Goal: Task Accomplishment & Management: Use online tool/utility

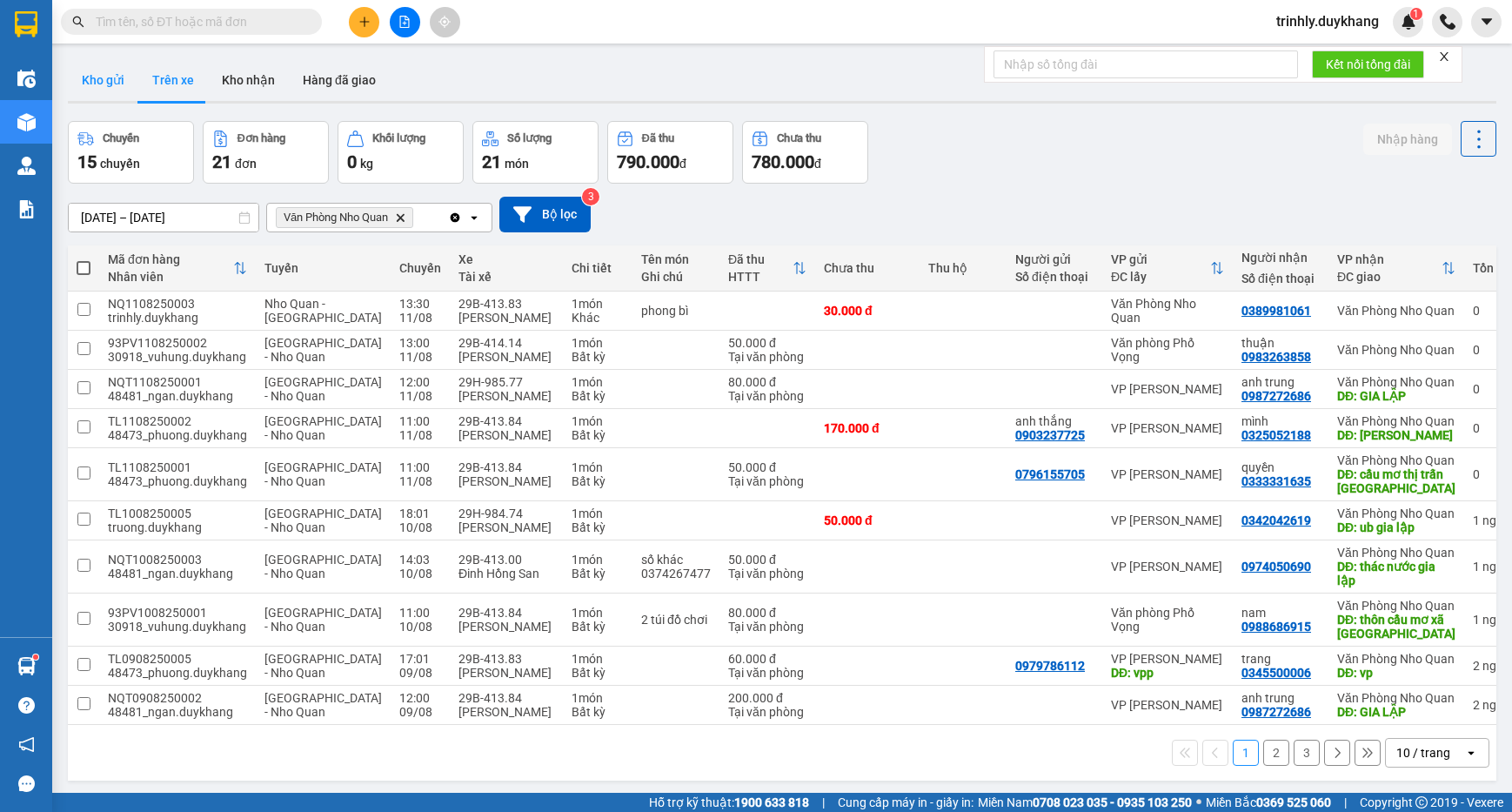
click at [108, 77] on button "Kho gửi" at bounding box center [103, 80] width 71 height 42
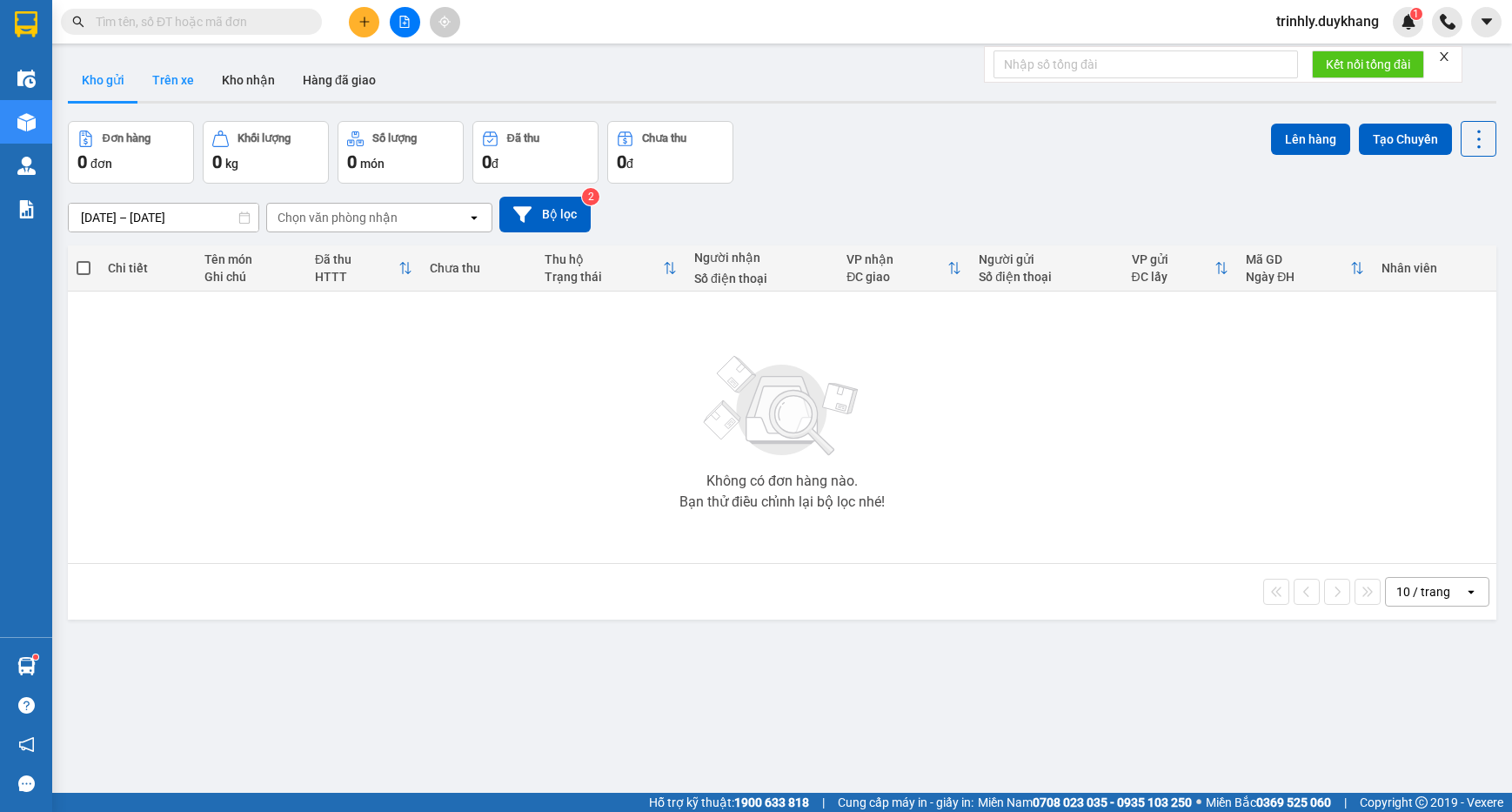
click at [174, 84] on button "Trên xe" at bounding box center [173, 80] width 70 height 42
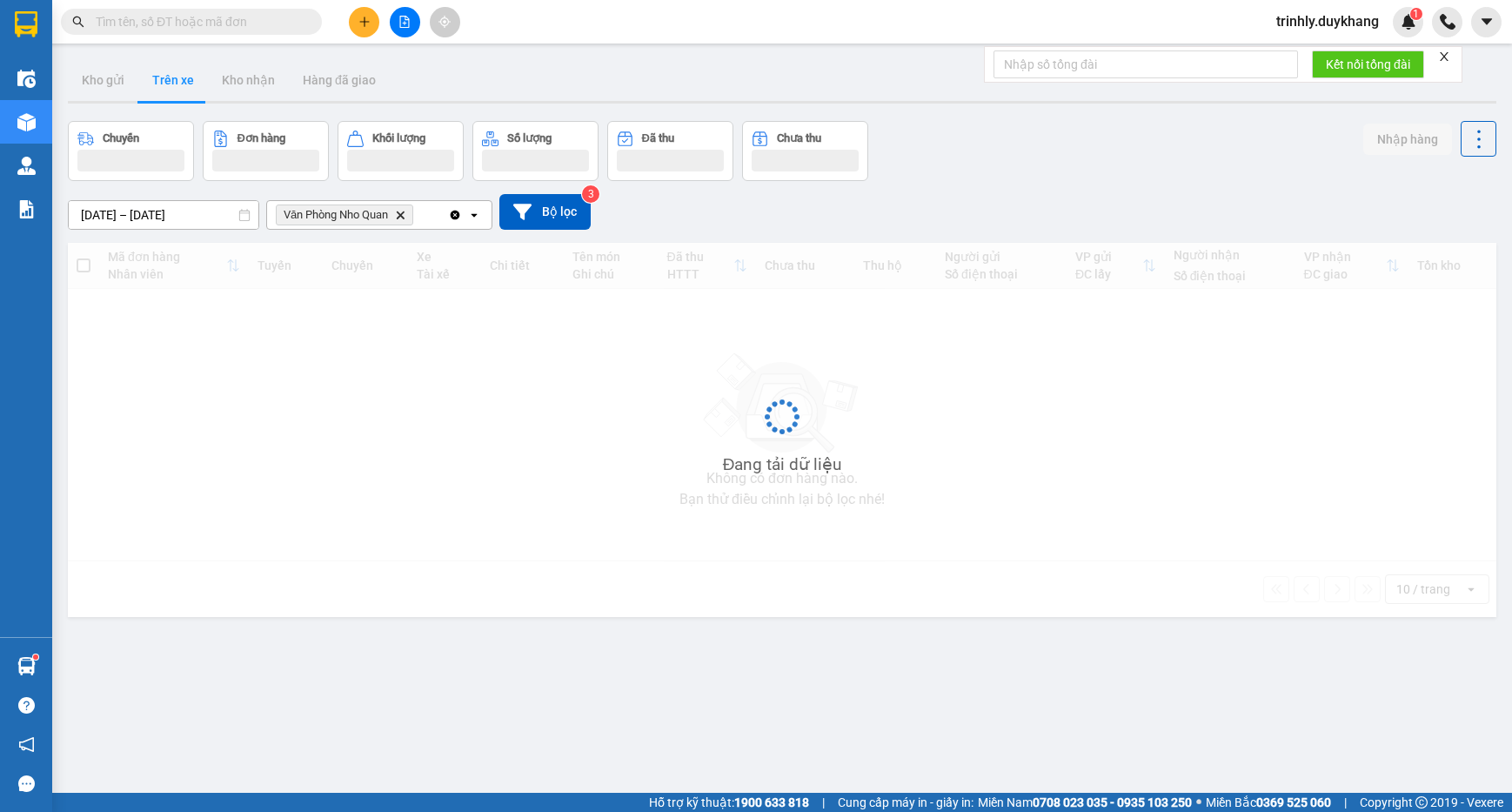
click at [404, 223] on span "Văn Phòng Nho Quan Delete" at bounding box center [345, 215] width 138 height 21
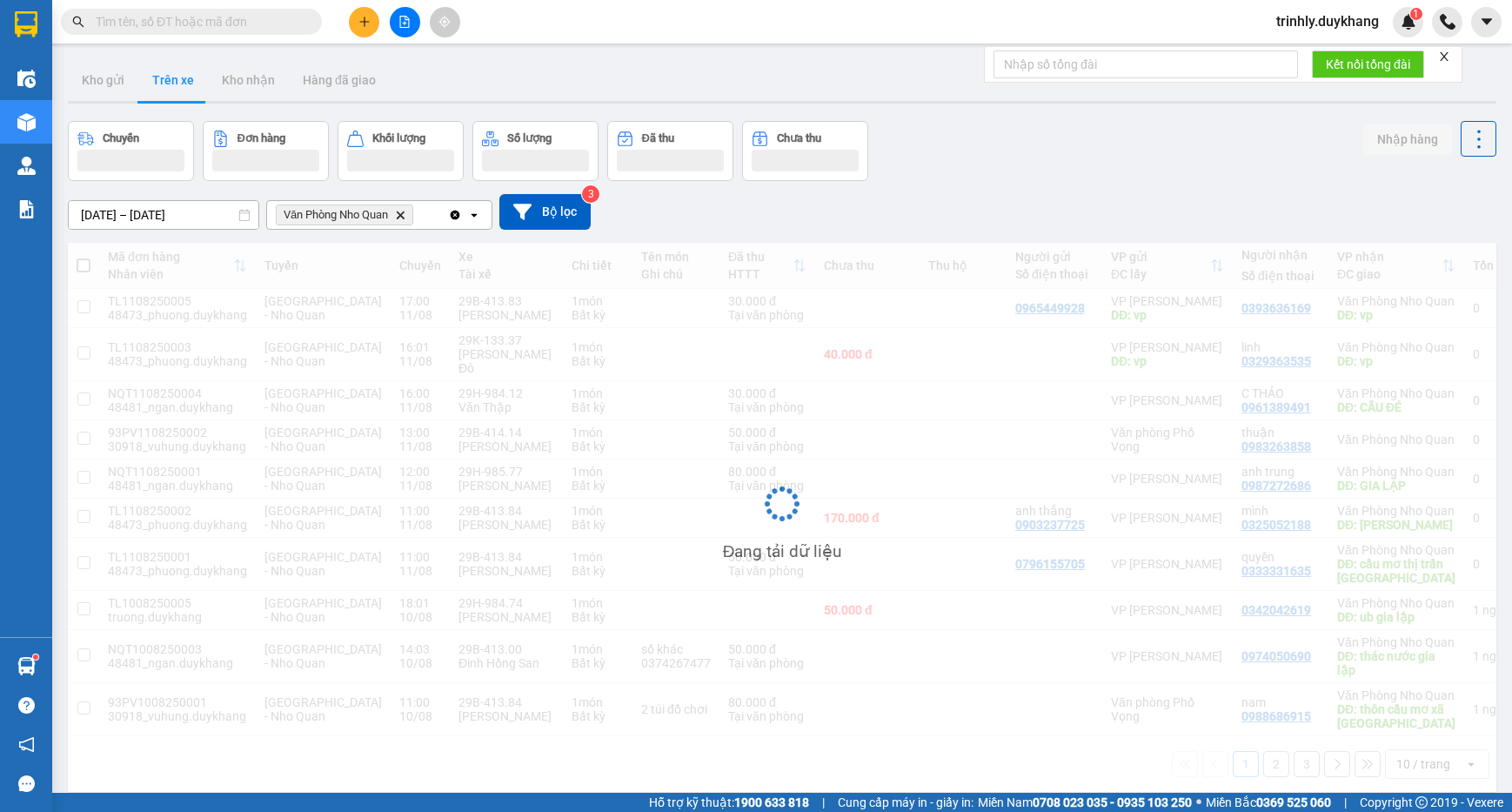
click at [404, 216] on icon "Văn Phòng Nho Quan , close by backspace" at bounding box center [400, 214] width 8 height 8
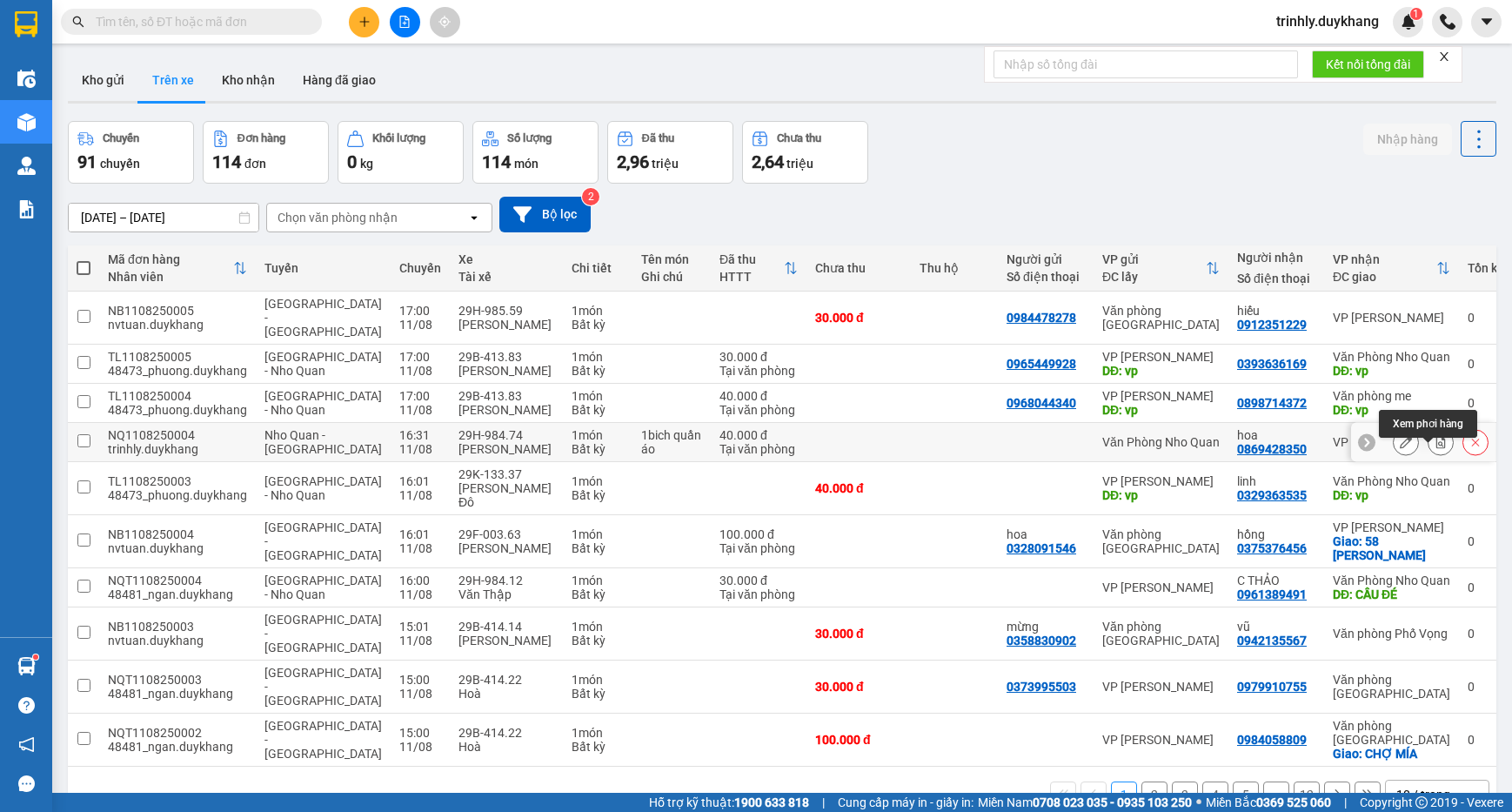
click at [1437, 448] on icon at bounding box center [1441, 441] width 10 height 12
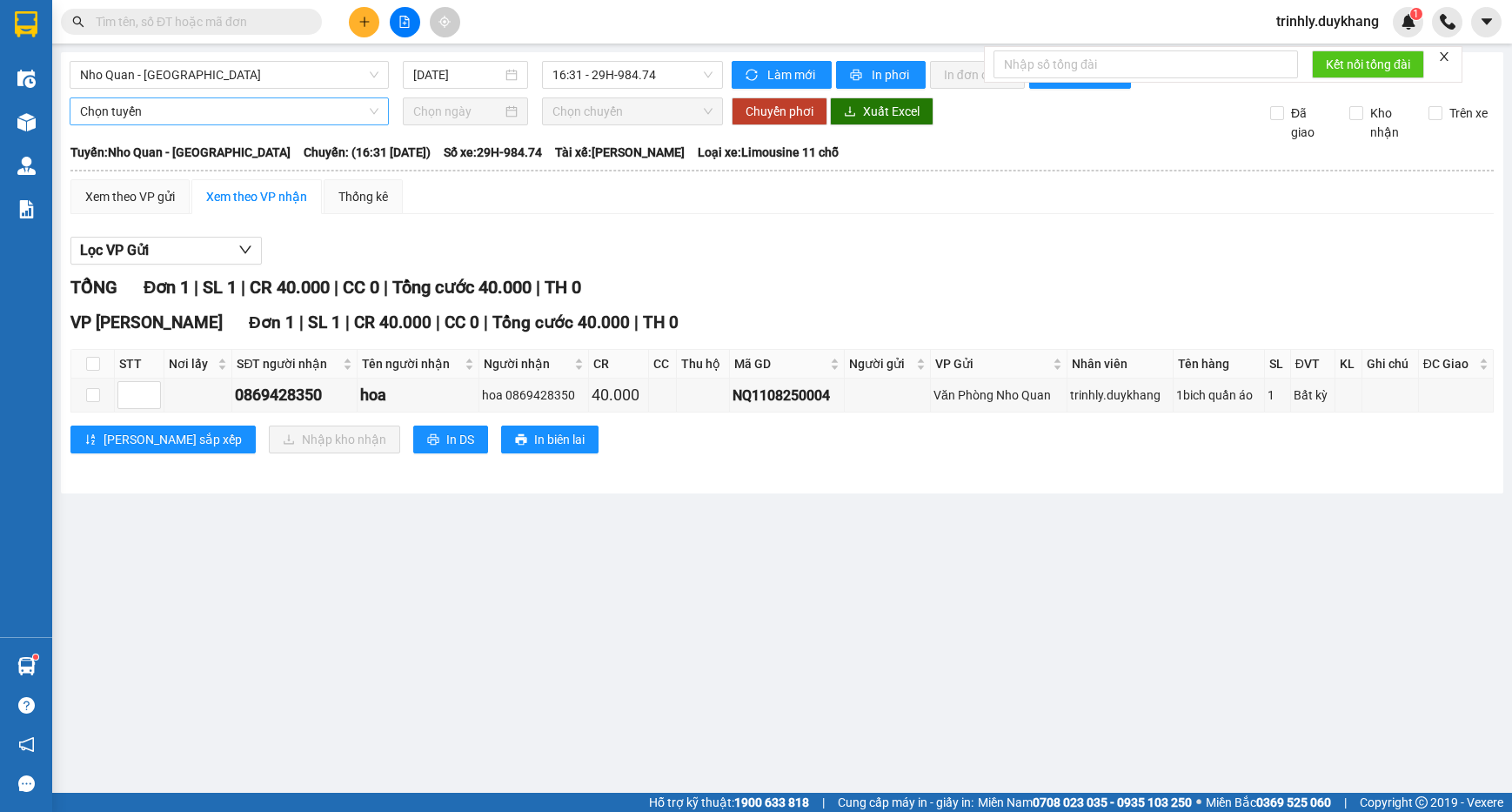
click at [287, 116] on span "Chọn tuyến" at bounding box center [229, 111] width 298 height 26
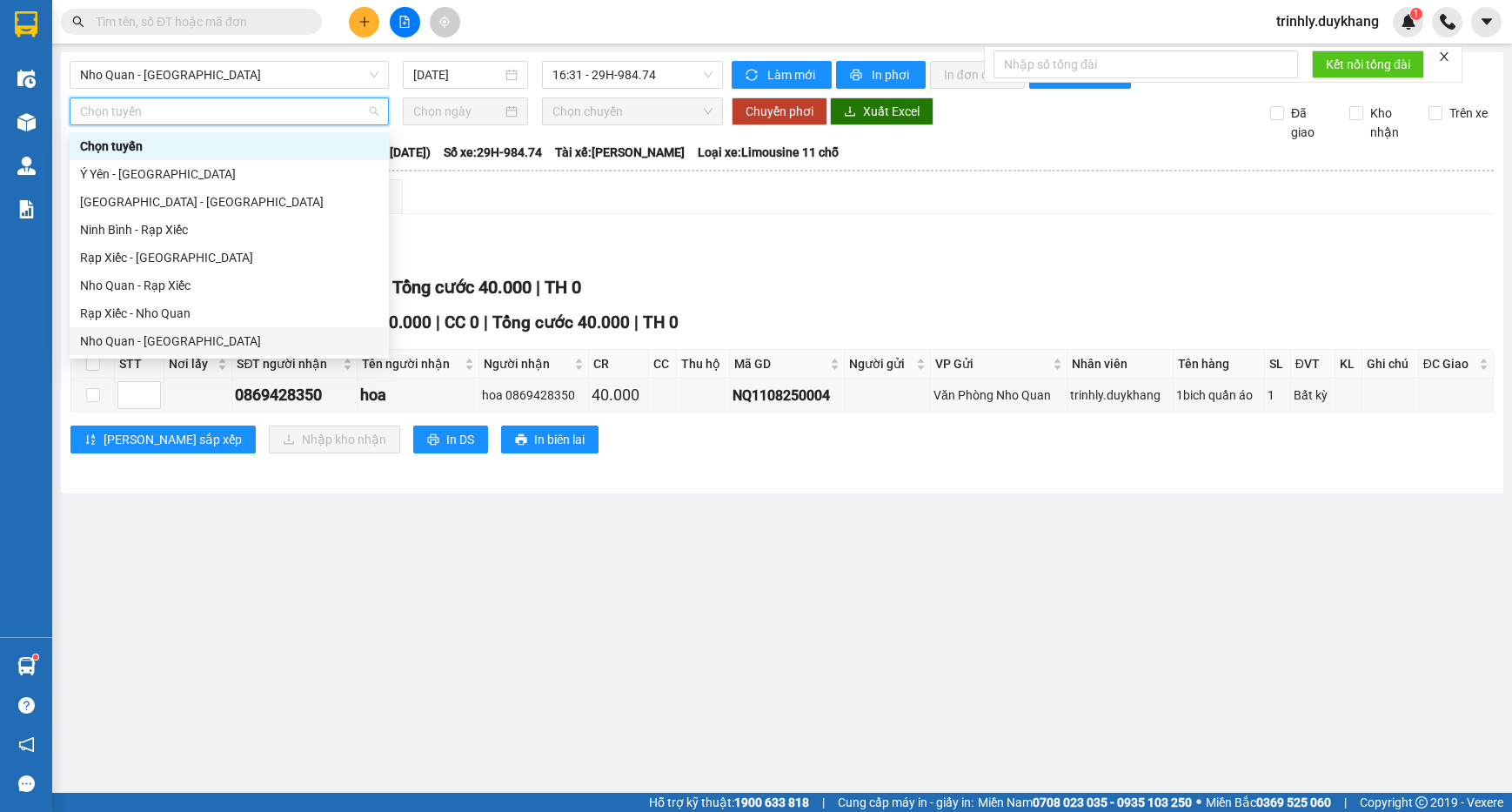
click at [168, 346] on div "Nho Quan - [GEOGRAPHIC_DATA]" at bounding box center [229, 341] width 298 height 19
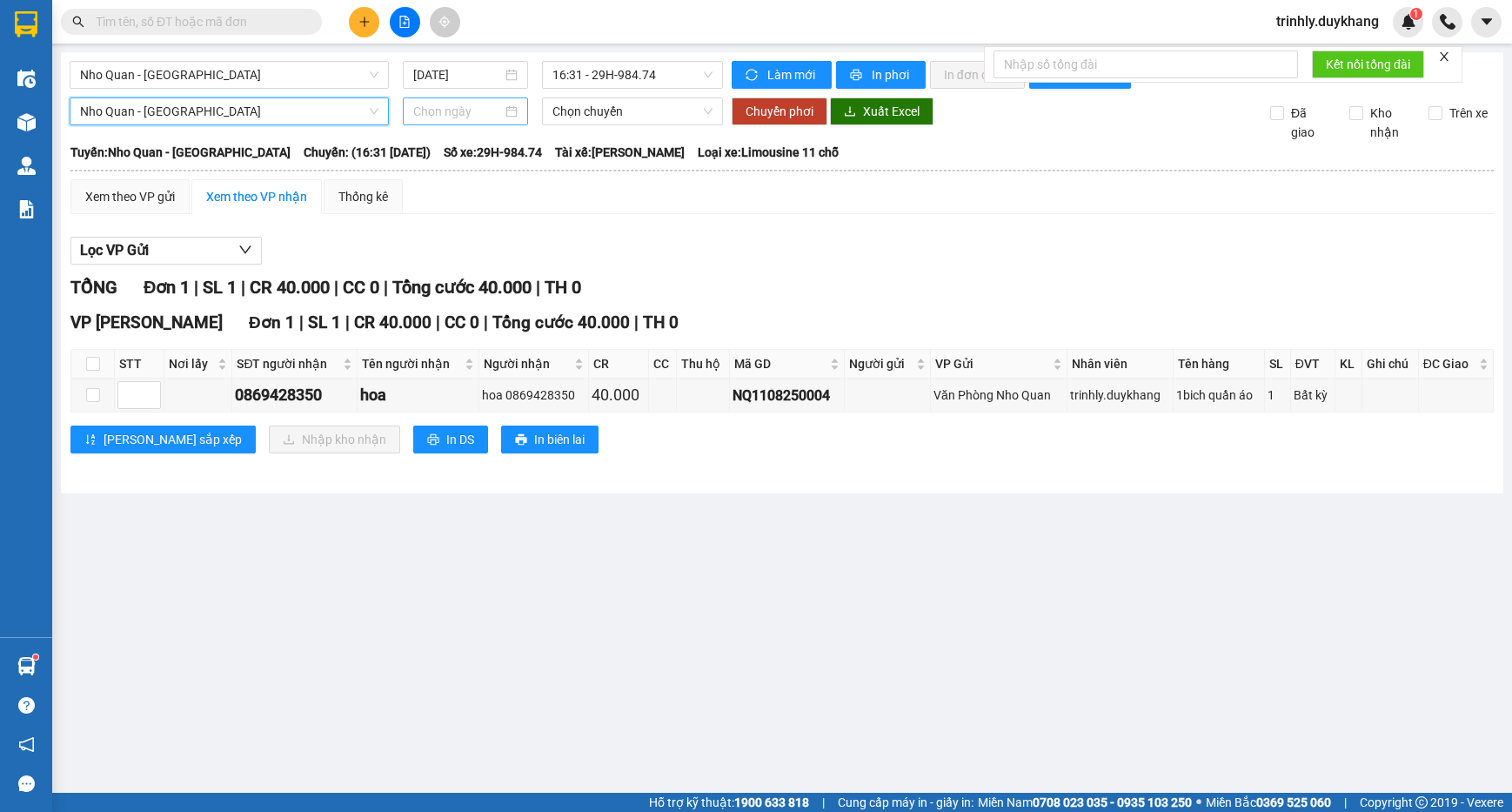
click at [477, 111] on input at bounding box center [458, 112] width 89 height 19
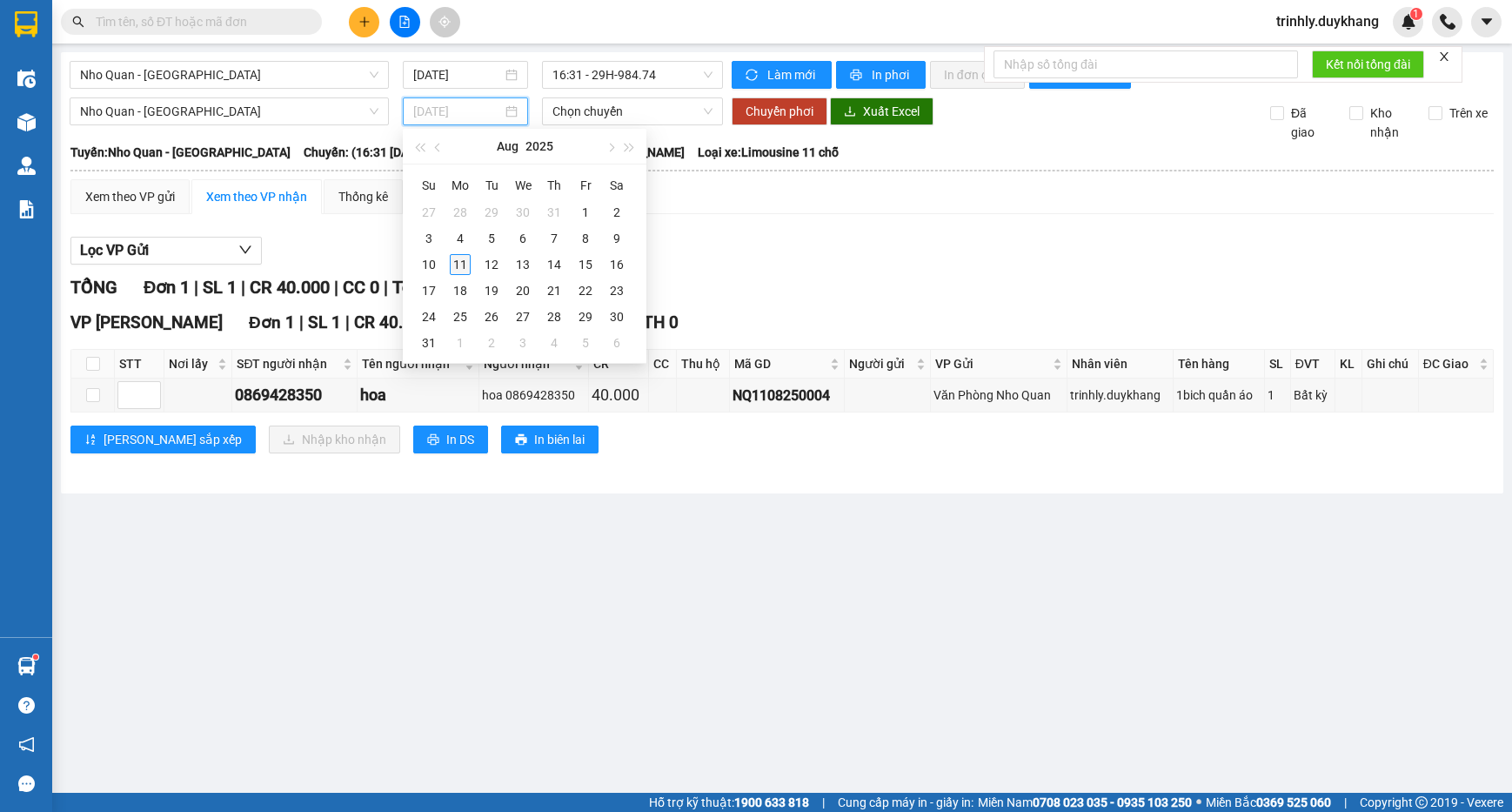
type input "[DATE]"
click at [458, 267] on div "11" at bounding box center [460, 265] width 21 height 21
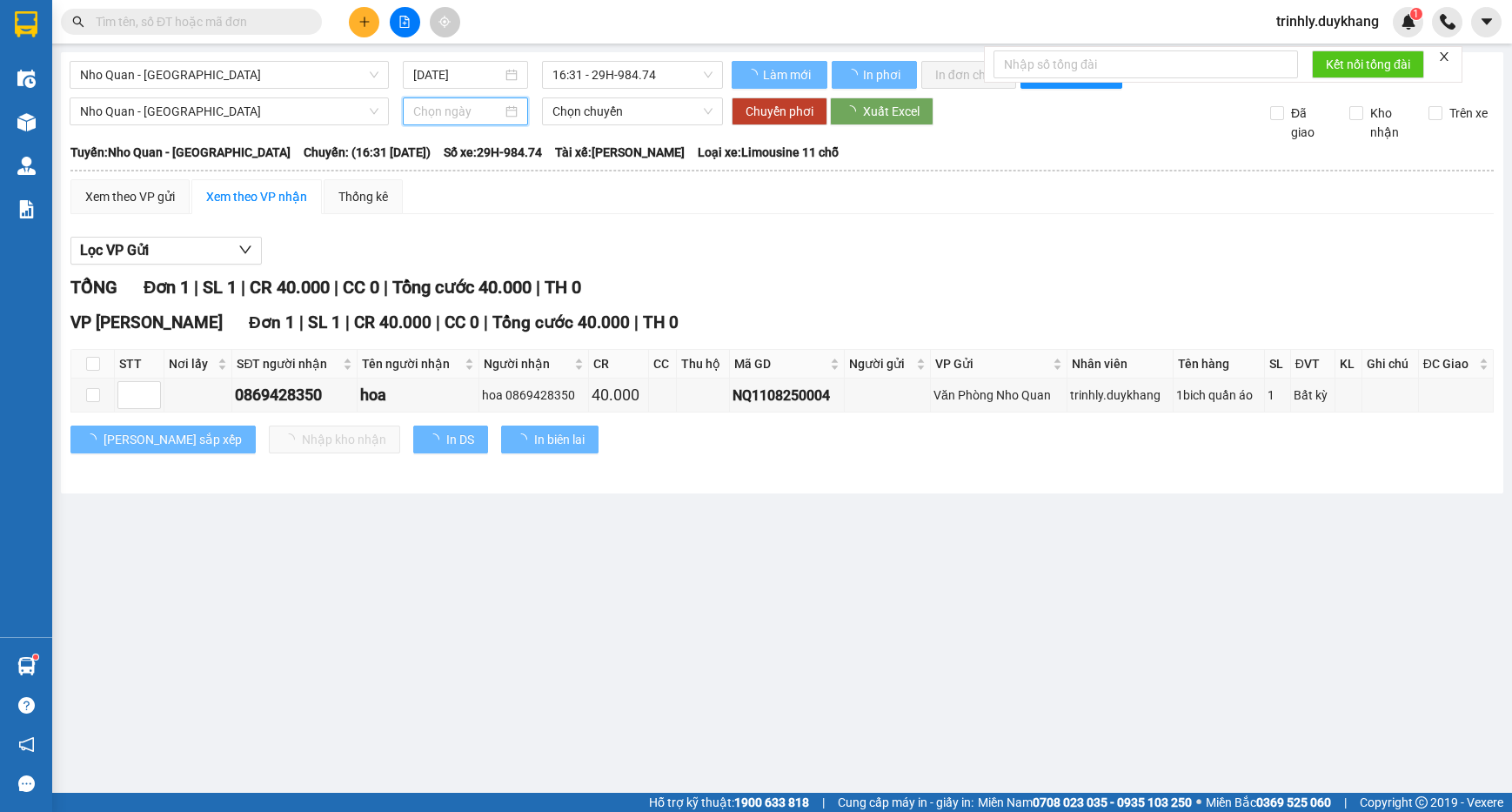
type input "[DATE]"
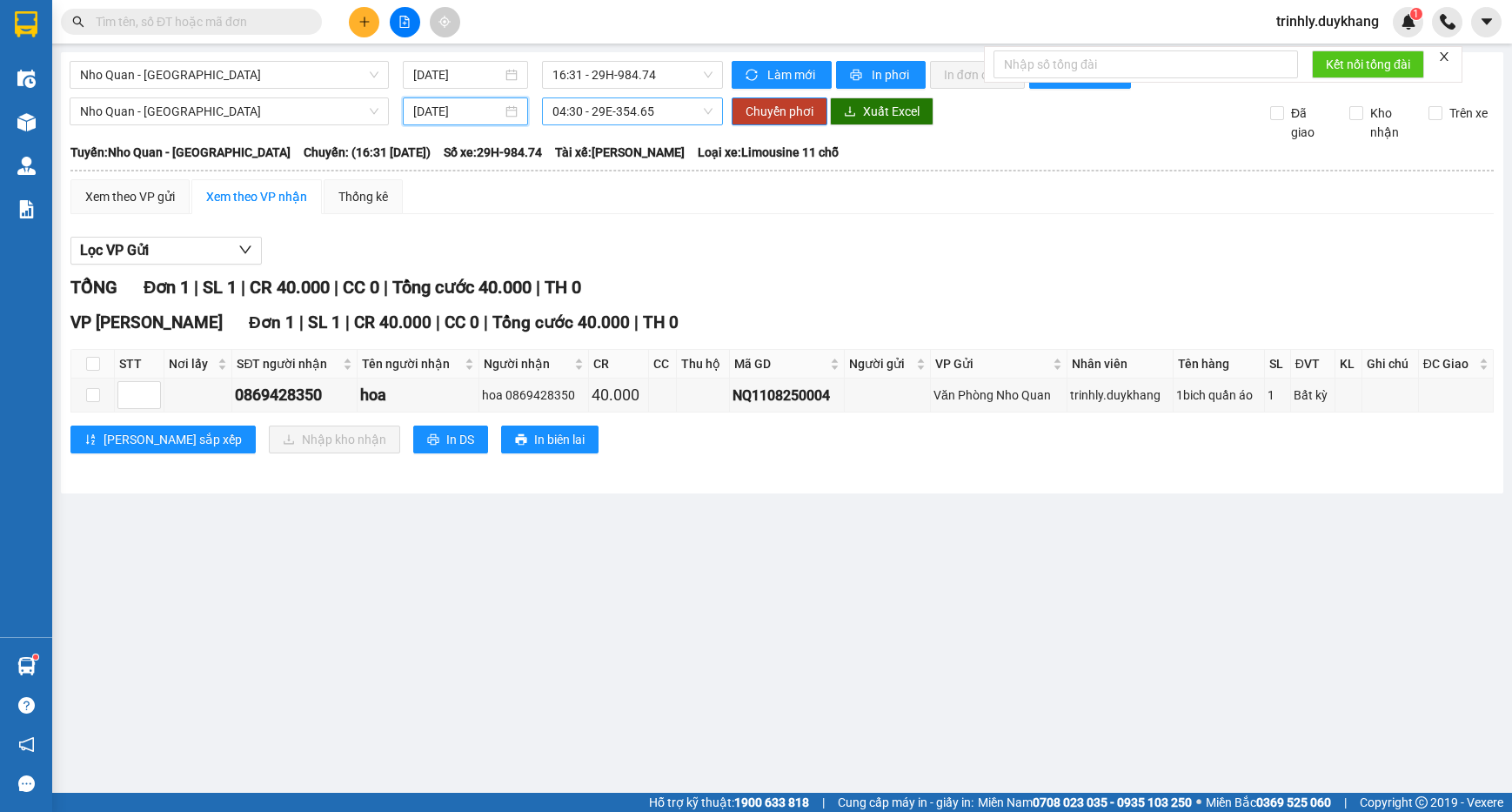
click at [625, 113] on span "04:30 - 29E-354.65" at bounding box center [632, 111] width 160 height 26
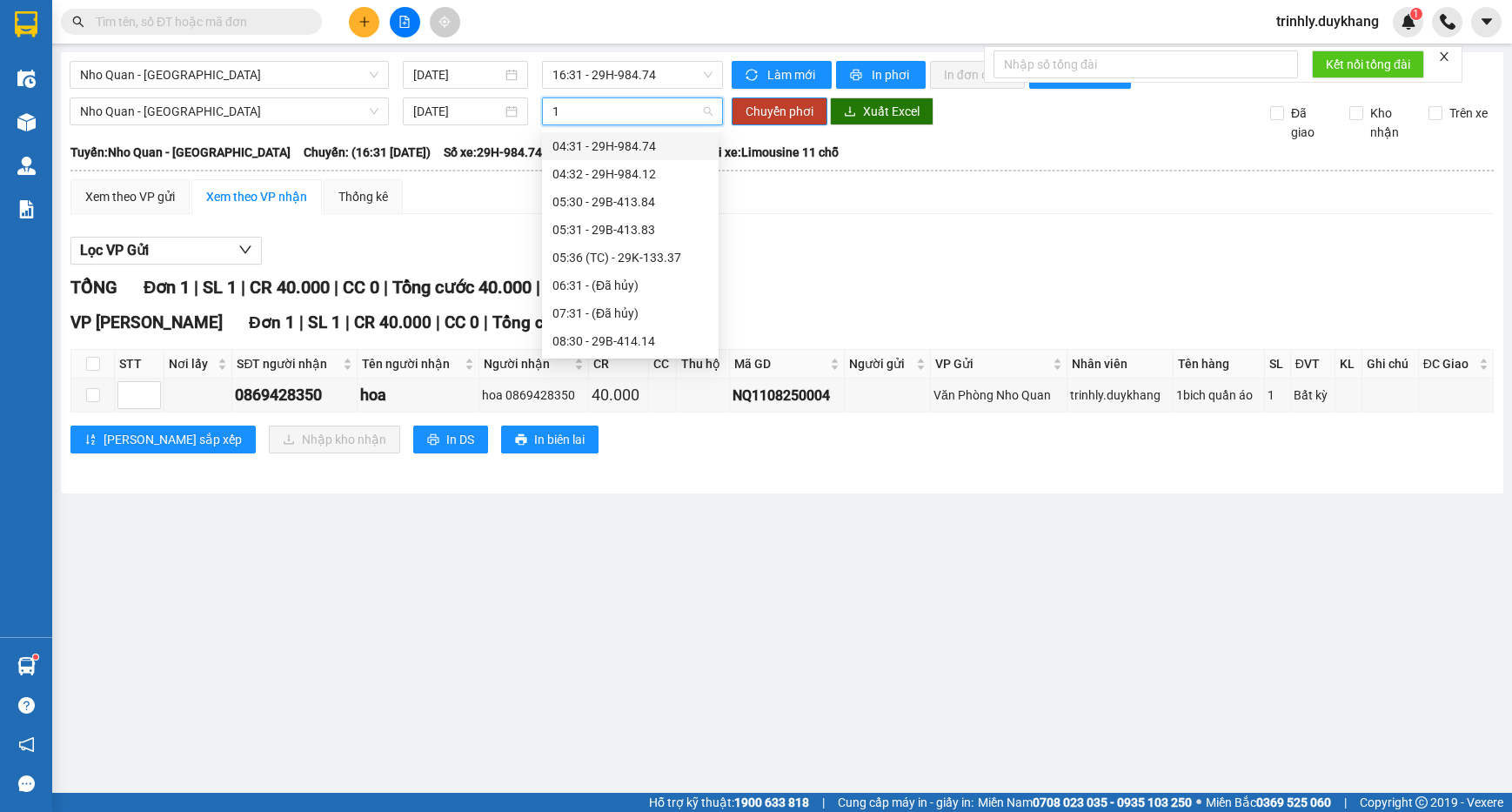
type input "18"
click at [641, 148] on div "18:30 - 29B-413.00" at bounding box center [620, 146] width 136 height 19
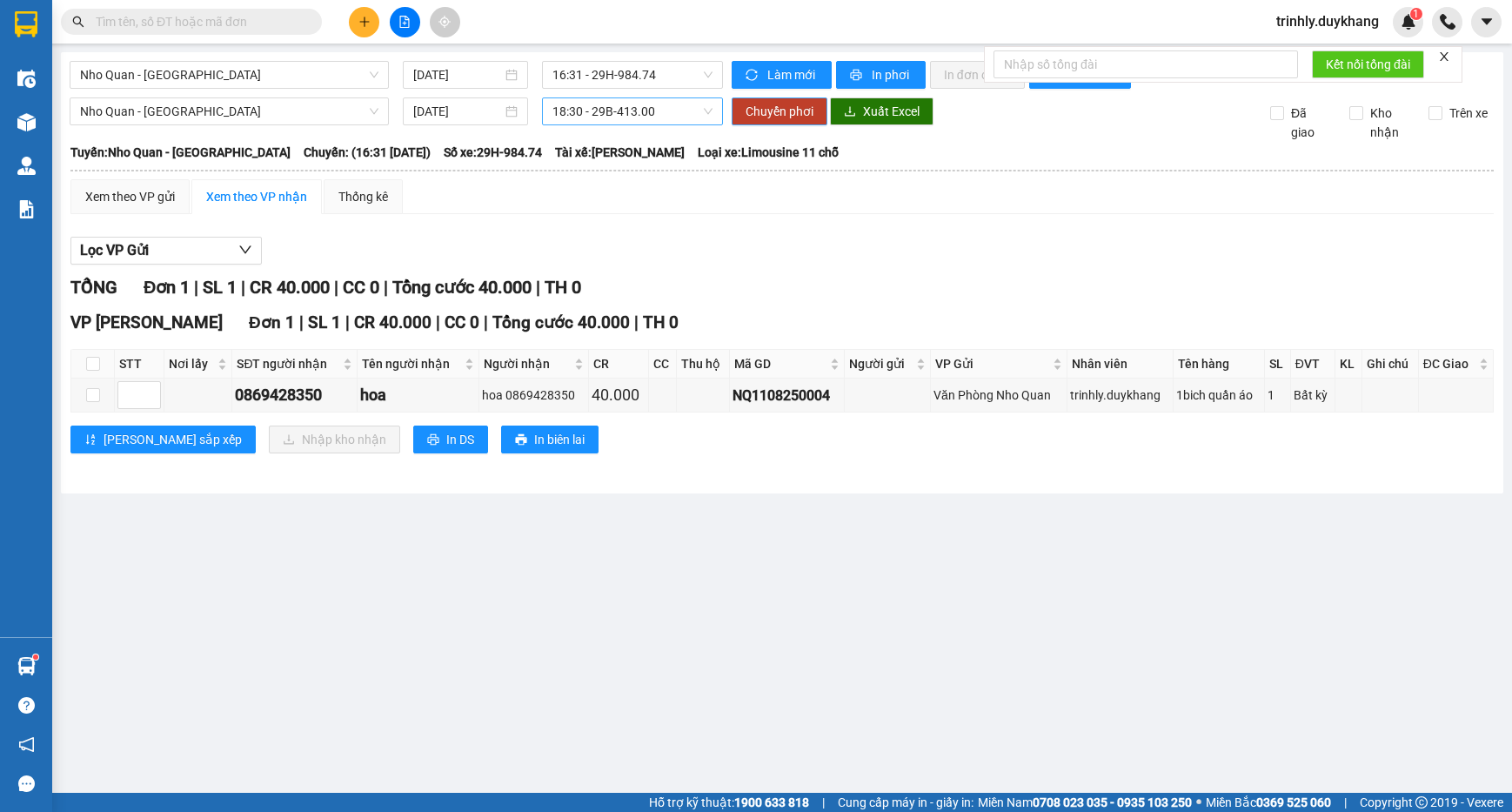
click at [772, 112] on span "Chuyển phơi" at bounding box center [778, 112] width 68 height 19
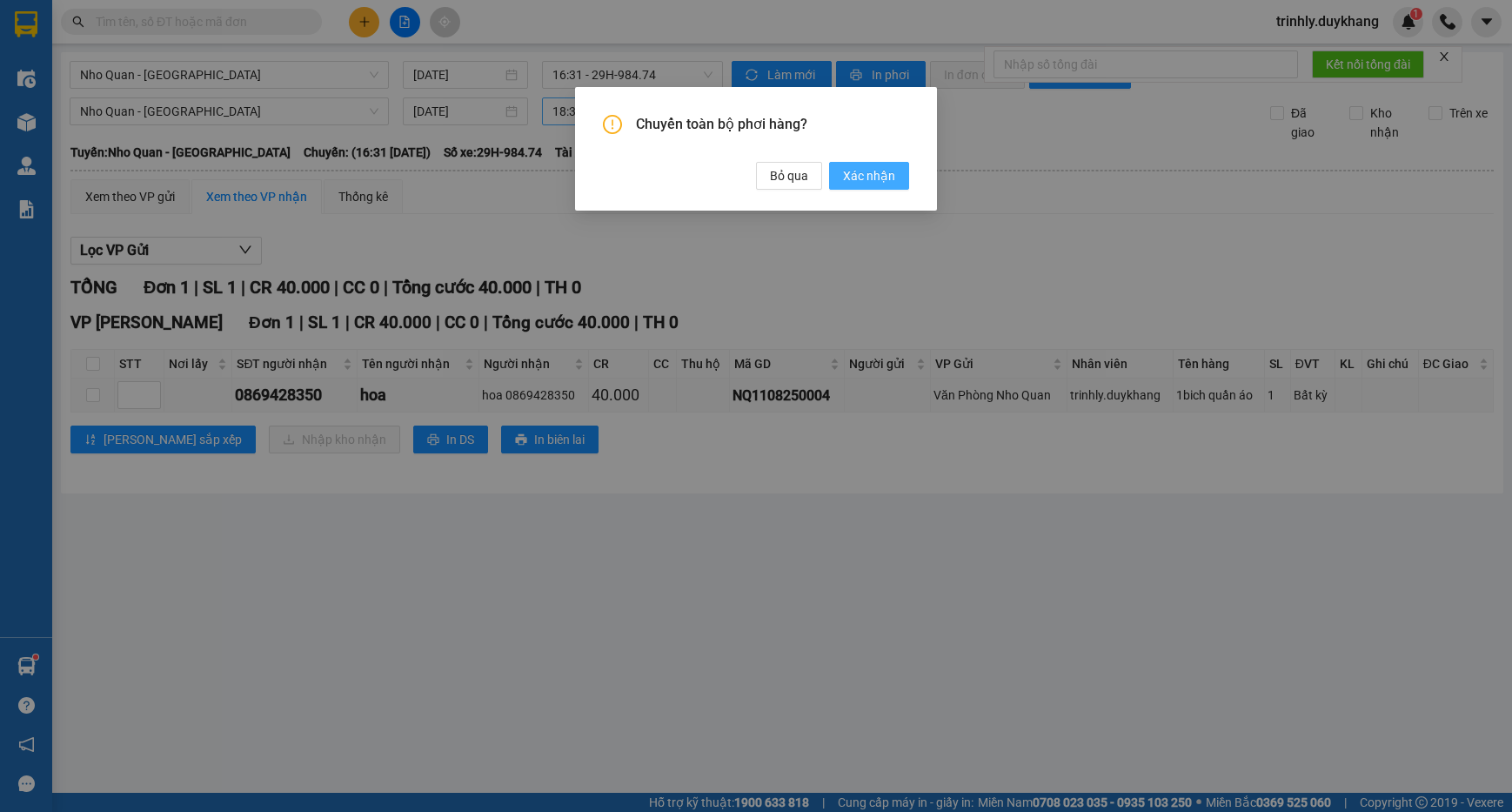
click at [863, 181] on span "Xác nhận" at bounding box center [868, 176] width 53 height 19
